Goal: Check status: Check status

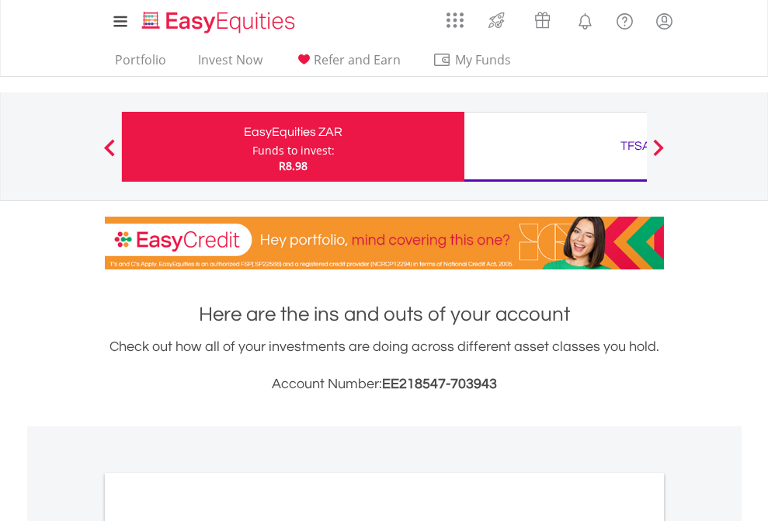
click at [252, 147] on div "Funds to invest:" at bounding box center [293, 151] width 82 height 16
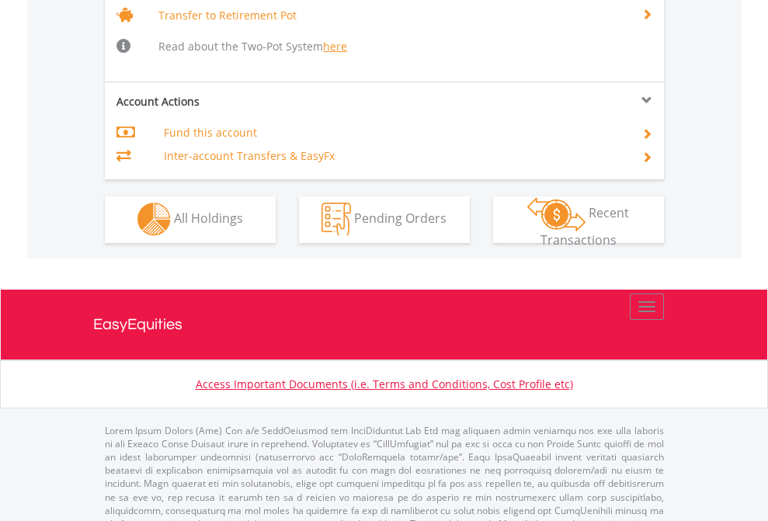
scroll to position [1542, 0]
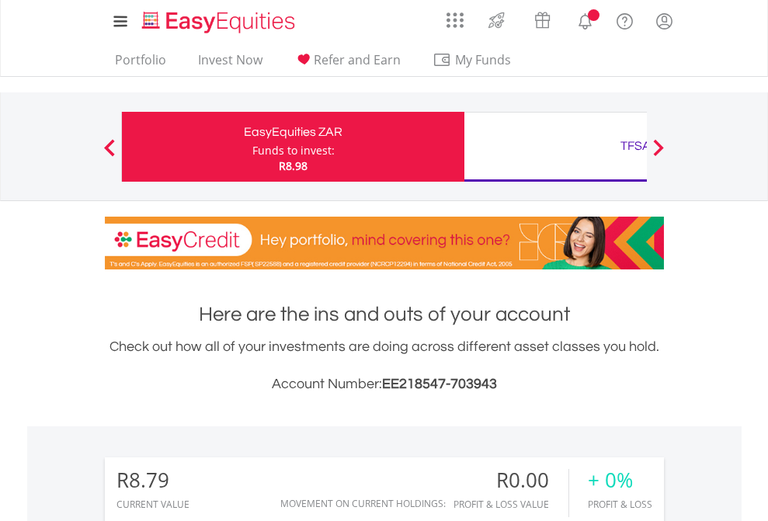
scroll to position [149, 244]
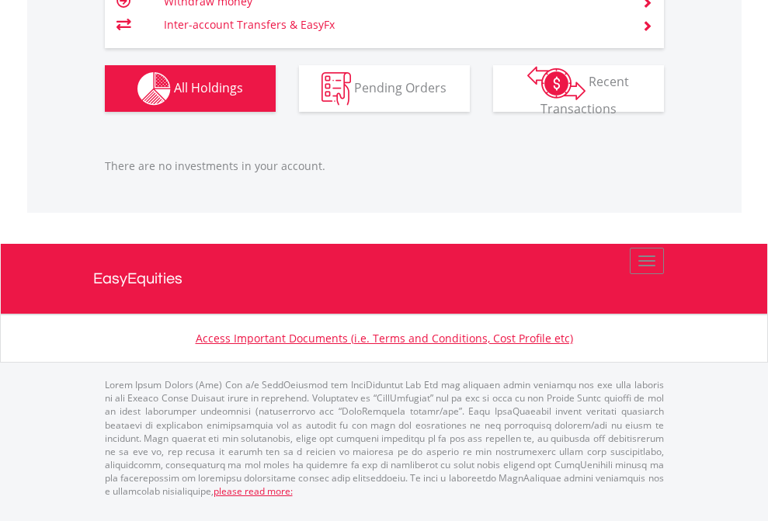
scroll to position [1542, 0]
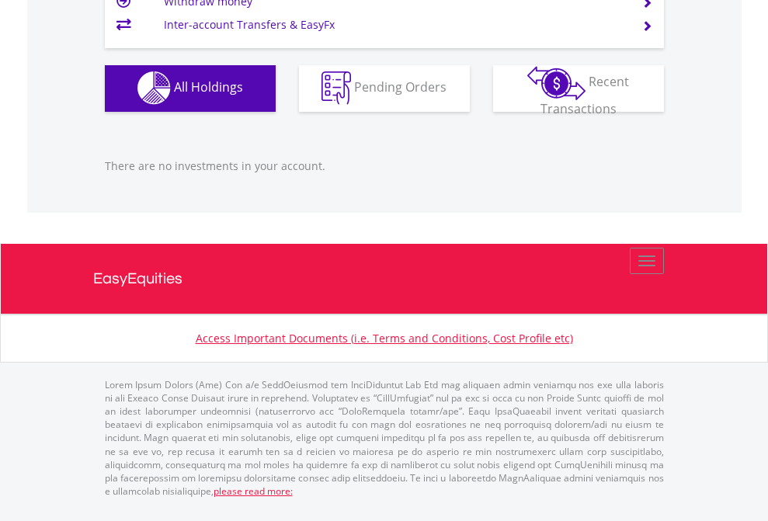
scroll to position [149, 244]
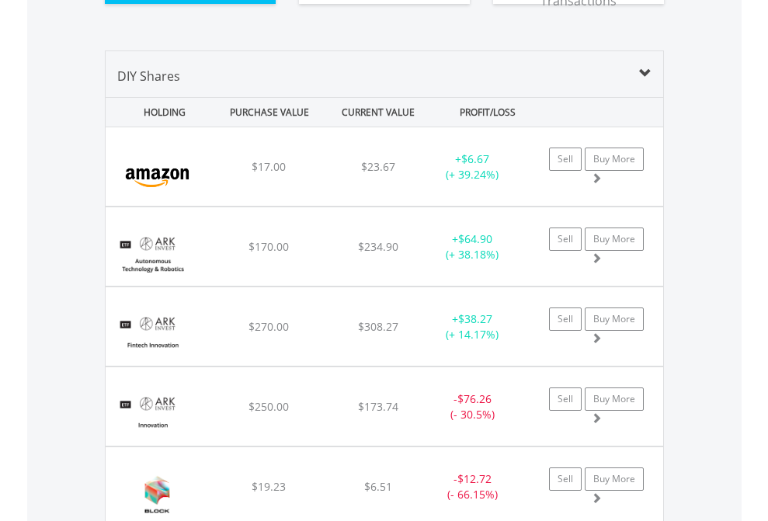
scroll to position [1789, 0]
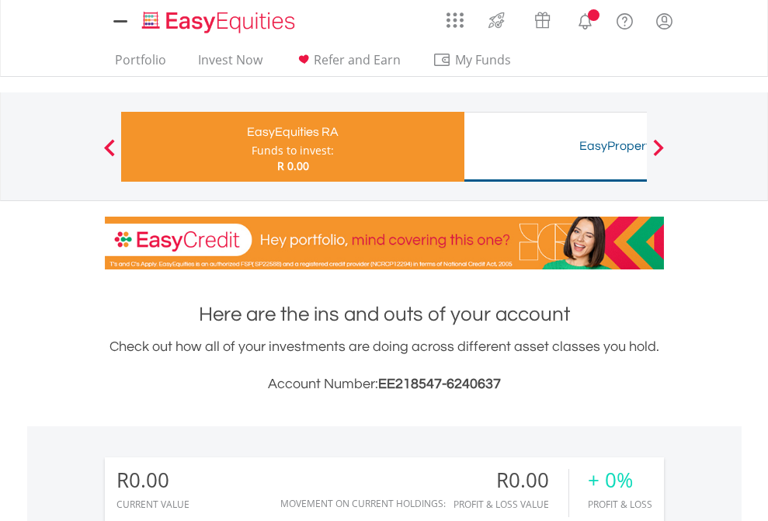
scroll to position [149, 244]
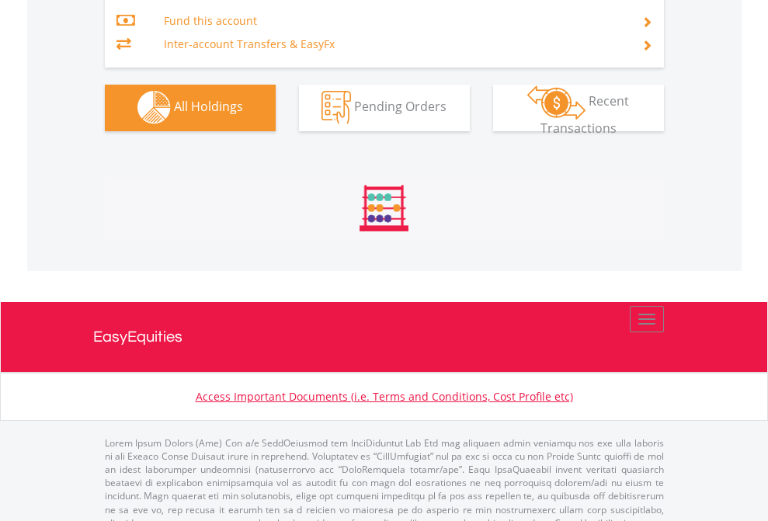
scroll to position [1628, 0]
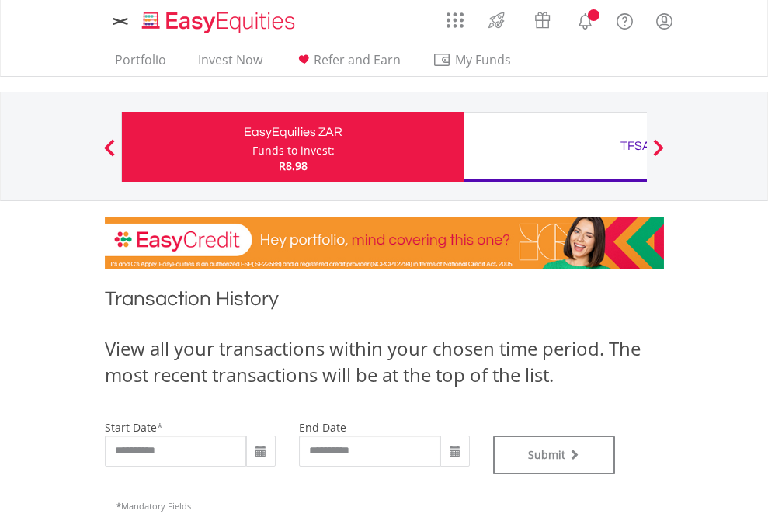
type input "**********"
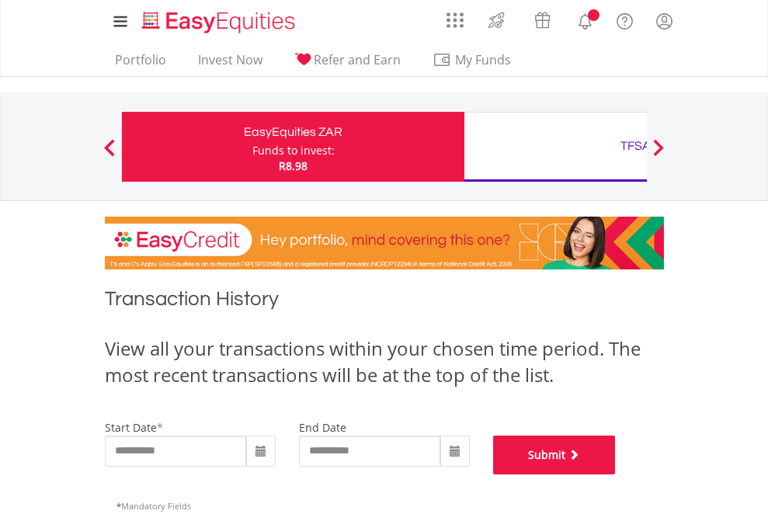
click at [616, 474] on button "Submit" at bounding box center [554, 454] width 123 height 39
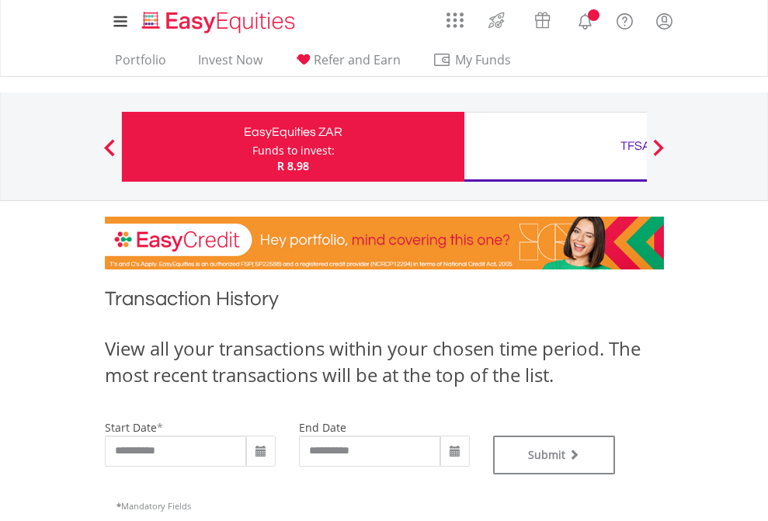
click at [555, 147] on div "TFSA" at bounding box center [636, 146] width 324 height 22
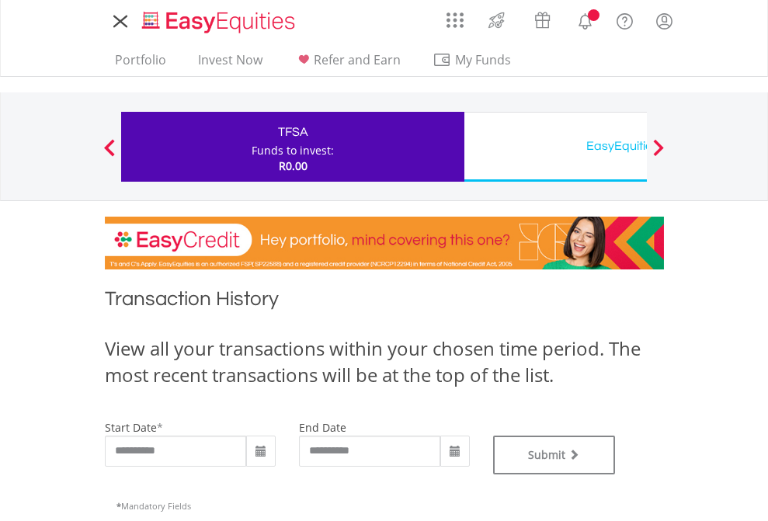
type input "**********"
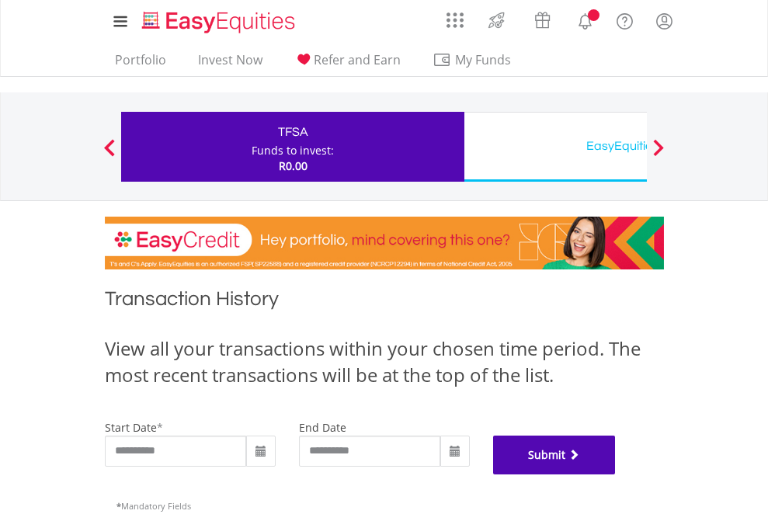
click at [616, 474] on button "Submit" at bounding box center [554, 454] width 123 height 39
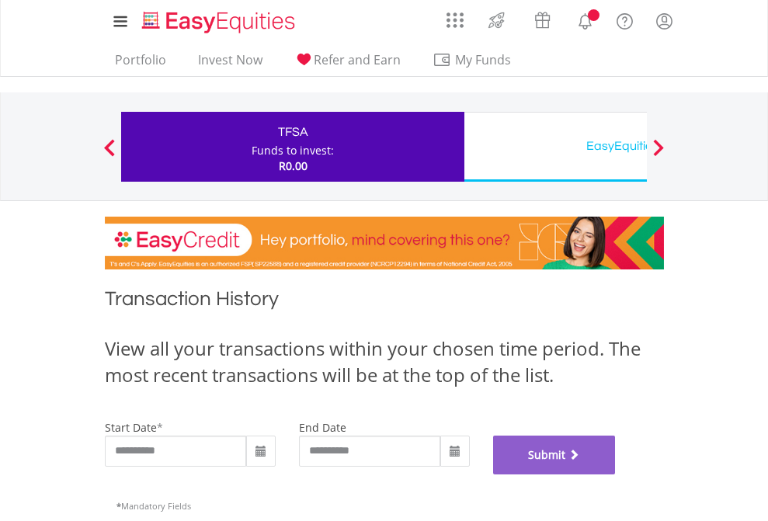
scroll to position [630, 0]
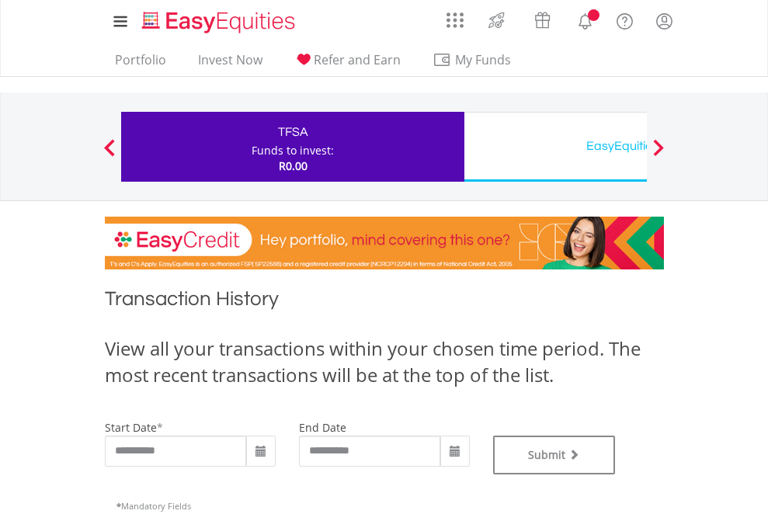
click at [555, 147] on div "EasyEquities USD" at bounding box center [636, 146] width 324 height 22
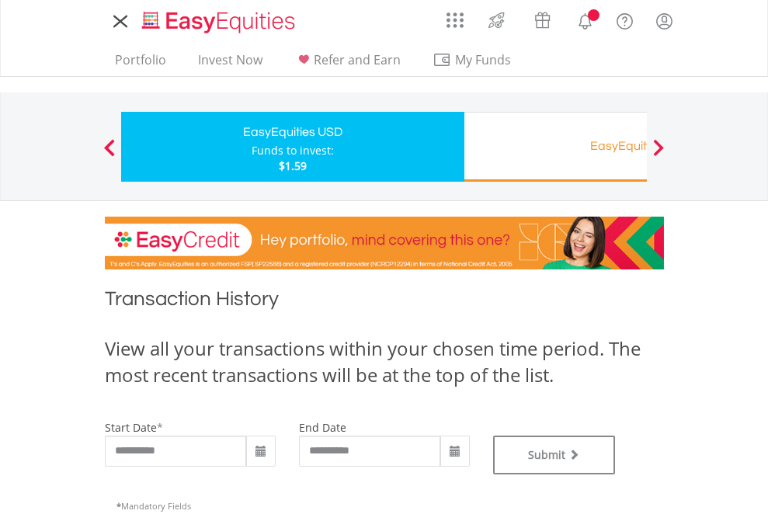
type input "**********"
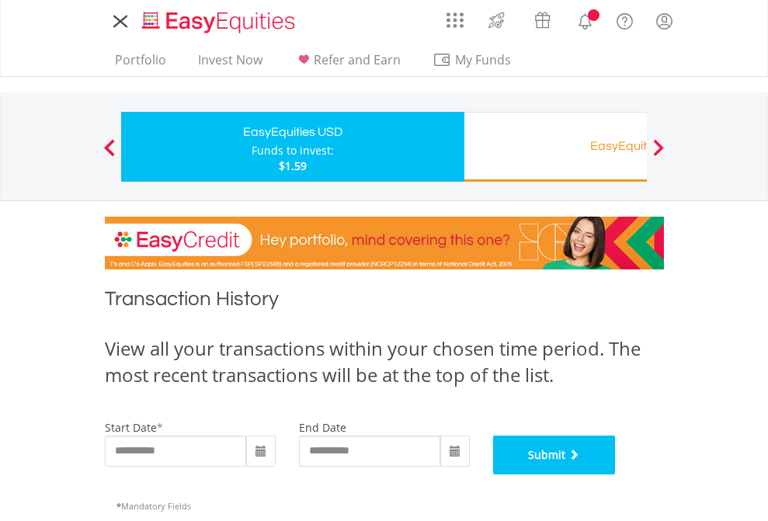
click at [616, 474] on button "Submit" at bounding box center [554, 454] width 123 height 39
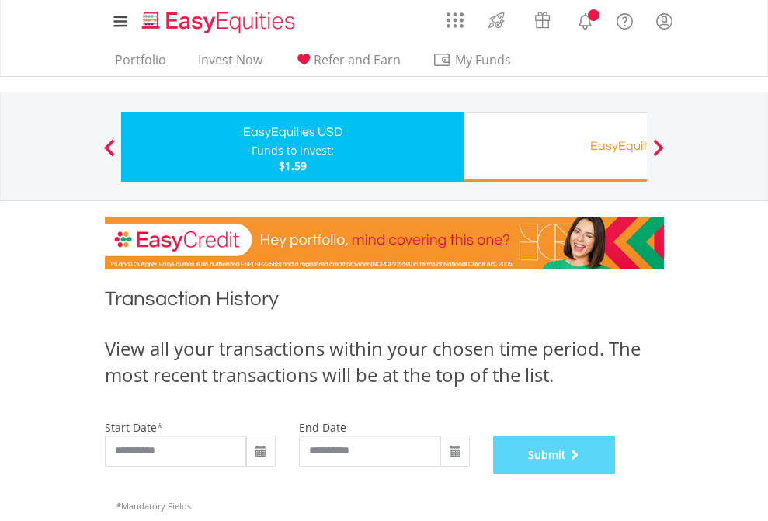
scroll to position [630, 0]
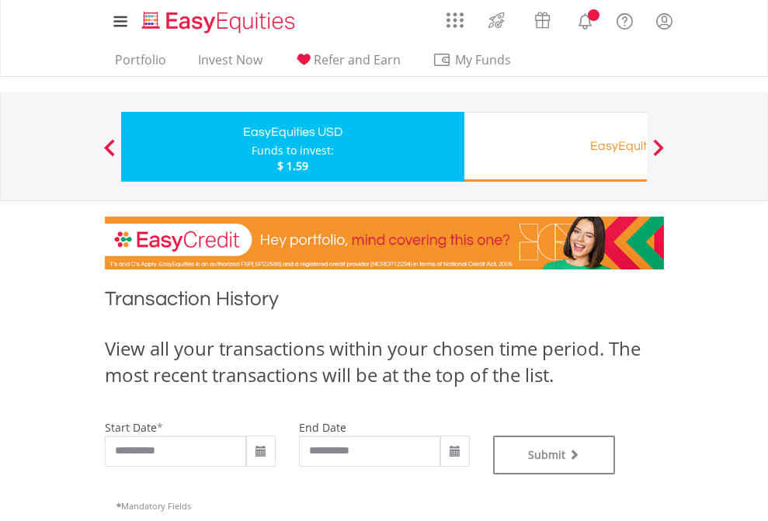
click at [555, 147] on div "EasyEquities RA" at bounding box center [636, 146] width 324 height 22
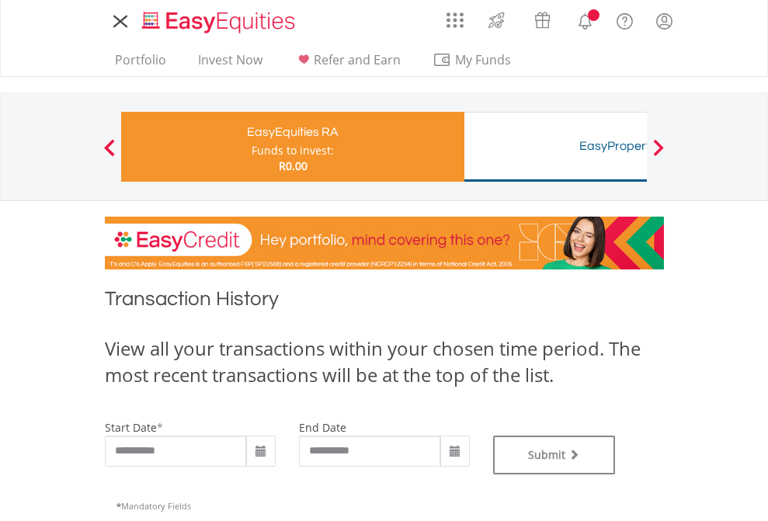
type input "**********"
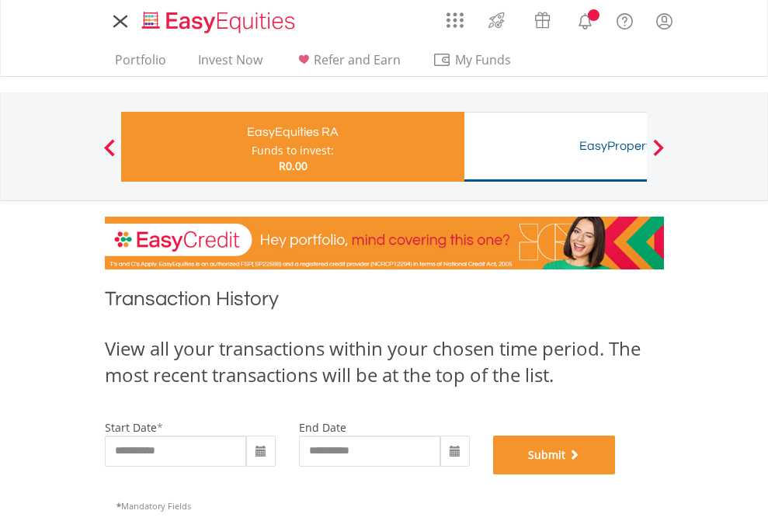
click at [616, 474] on button "Submit" at bounding box center [554, 454] width 123 height 39
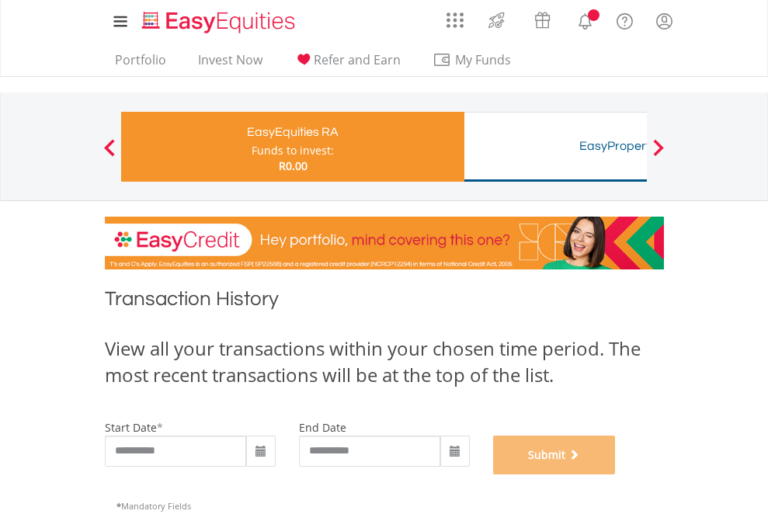
scroll to position [630, 0]
